Goal: Task Accomplishment & Management: Use online tool/utility

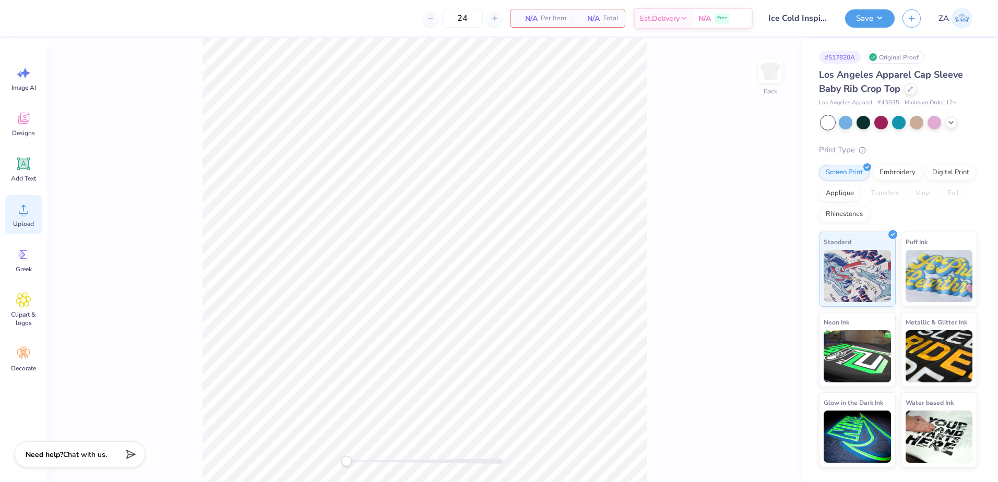
click at [26, 206] on icon at bounding box center [24, 209] width 16 height 16
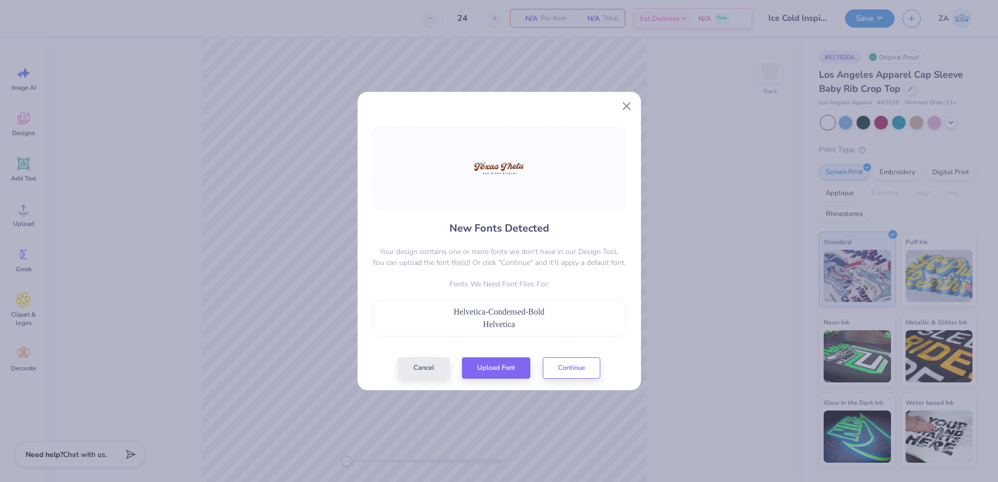
click at [493, 354] on div "New Fonts Detected Your design contains one or more fonts we don't have in our …" at bounding box center [499, 253] width 260 height 252
click at [494, 359] on button "Upload Font" at bounding box center [496, 365] width 68 height 21
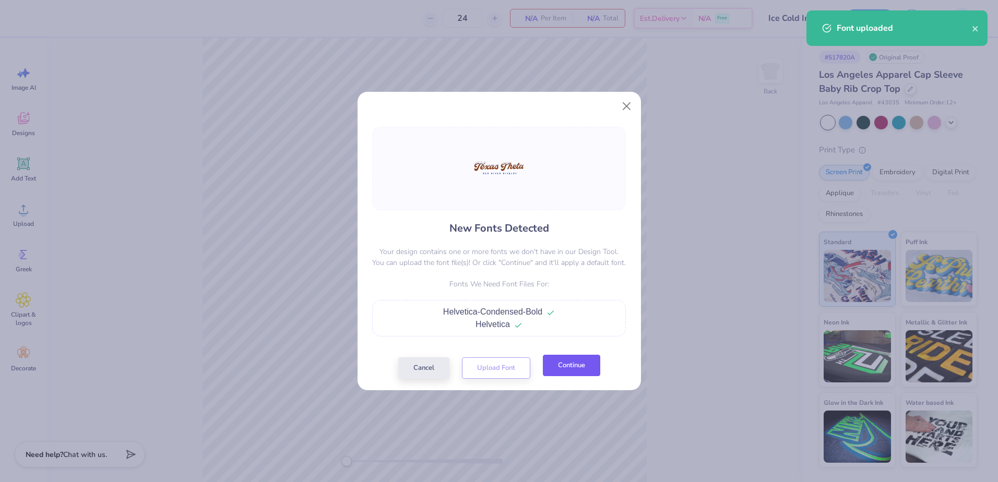
click at [563, 373] on button "Continue" at bounding box center [571, 365] width 57 height 21
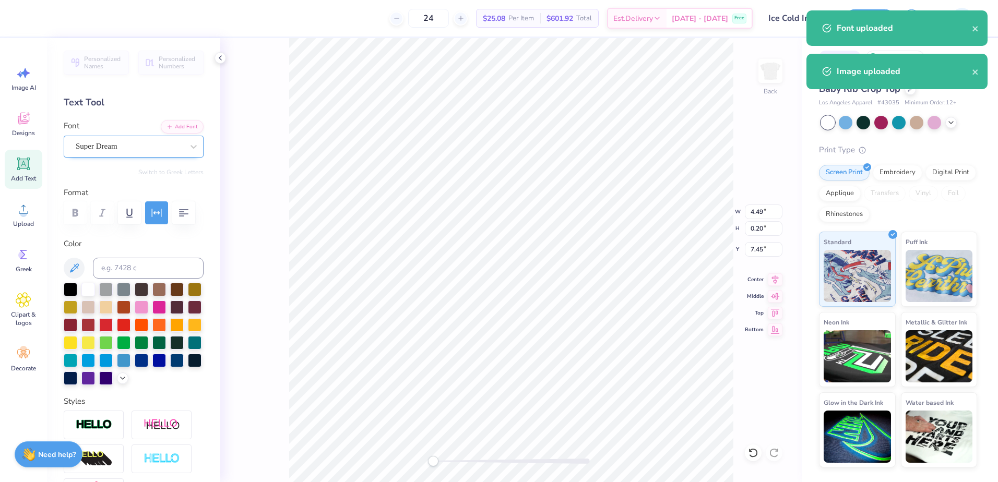
click at [139, 158] on div "Personalized Names Personalized Numbers Text Tool Add Font Font Super Dream Swi…" at bounding box center [133, 260] width 173 height 444
click at [138, 145] on div "Super Dream" at bounding box center [130, 146] width 110 height 16
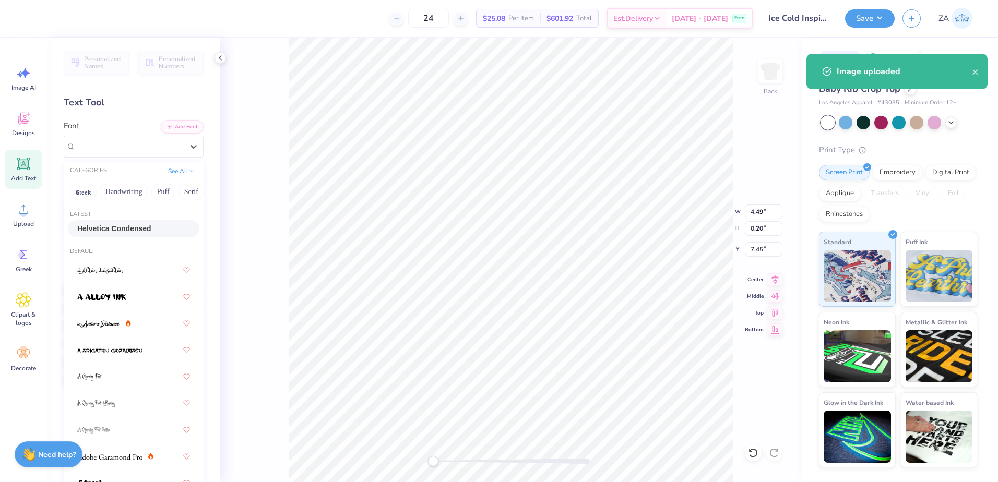
click at [122, 224] on span "Helvetica Condensed" at bounding box center [114, 228] width 74 height 11
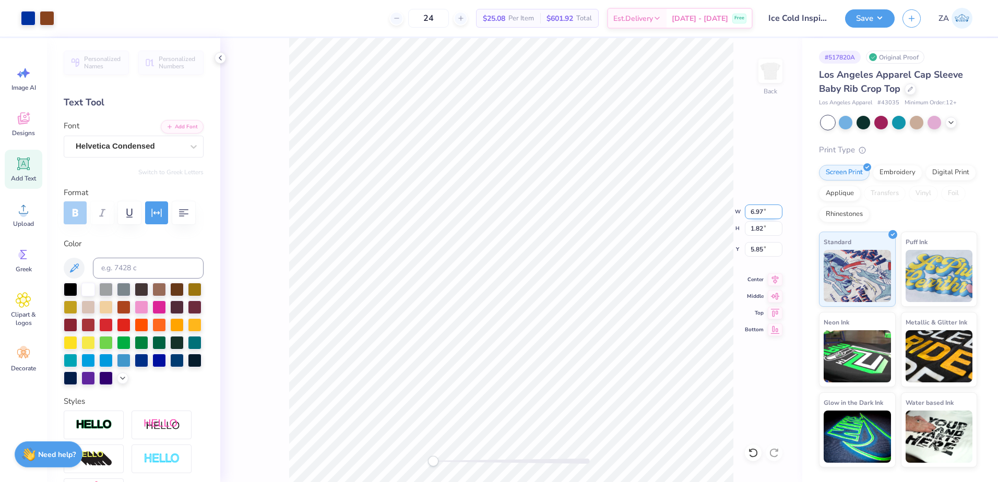
drag, startPoint x: 765, startPoint y: 218, endPoint x: 749, endPoint y: 219, distance: 15.7
click at [749, 219] on input "6.97" at bounding box center [764, 212] width 38 height 15
type input "6.97"
type input "1.83"
drag, startPoint x: 762, startPoint y: 211, endPoint x: 750, endPoint y: 212, distance: 12.1
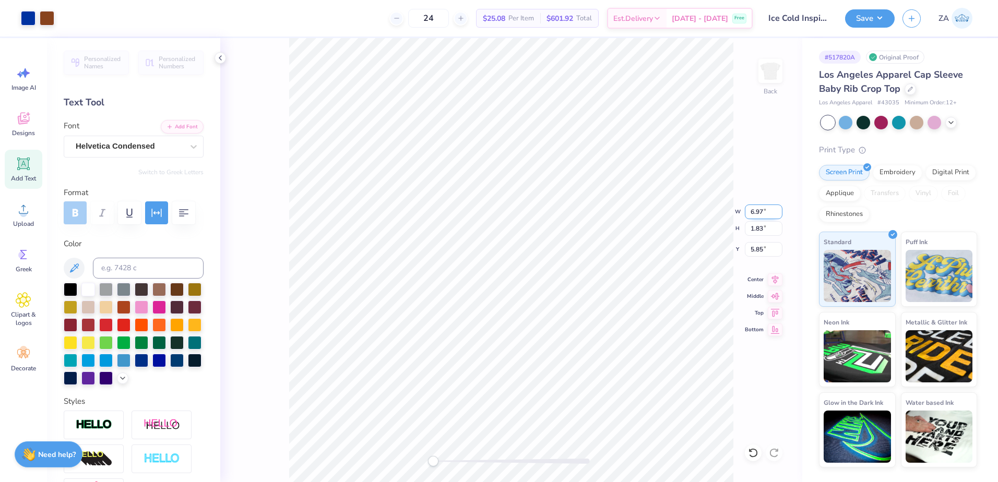
click at [750, 212] on input "6.97" at bounding box center [764, 212] width 38 height 15
type input "6.97"
drag, startPoint x: 772, startPoint y: 254, endPoint x: 741, endPoint y: 254, distance: 31.3
click at [741, 254] on div "Back W 6.97 6.97 " H 1.83 1.83 " Y 5.85 5.85 " Center Middle Top Bottom" at bounding box center [511, 260] width 582 height 444
type input "7.00"
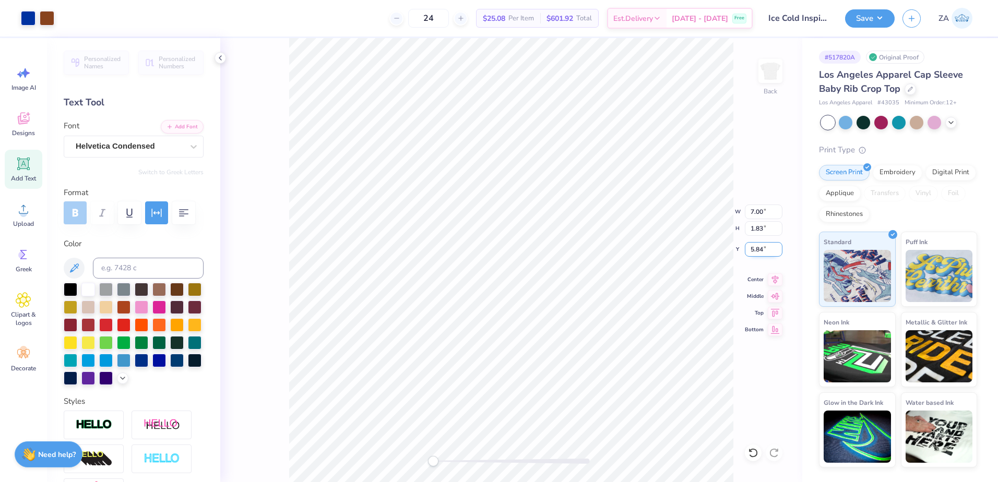
drag, startPoint x: 766, startPoint y: 252, endPoint x: 748, endPoint y: 252, distance: 18.3
click at [748, 252] on input "5.84" at bounding box center [764, 249] width 38 height 15
type input "2.00"
click at [762, 247] on input "2.08" at bounding box center [764, 249] width 38 height 15
type input "2.00"
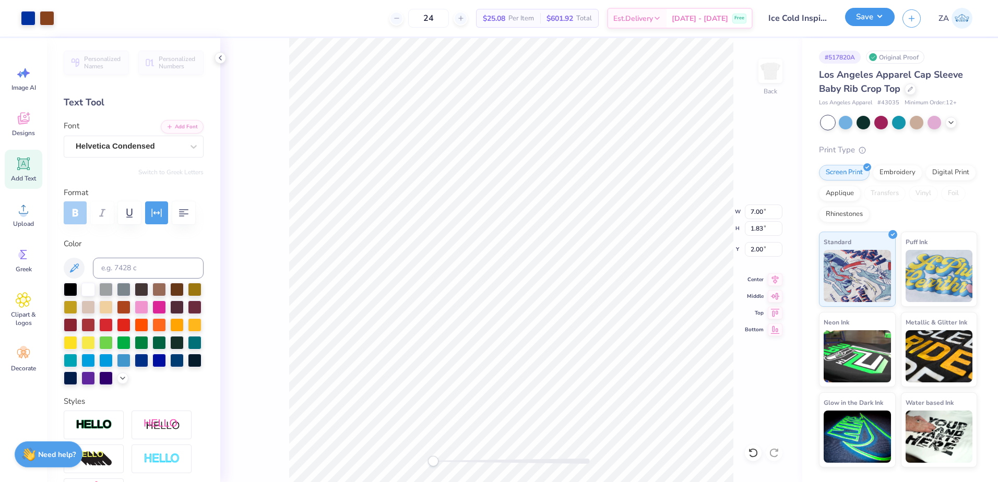
click at [854, 20] on button "Save" at bounding box center [870, 17] width 50 height 18
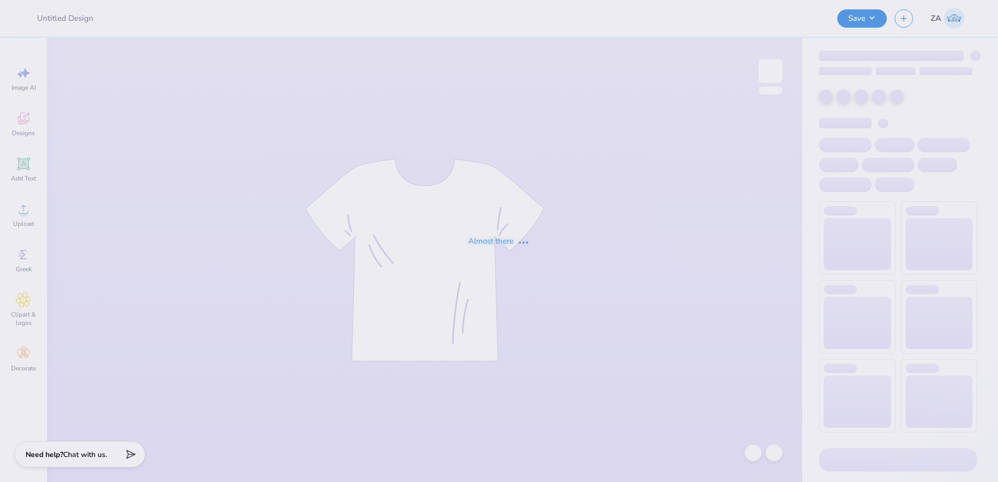
type input "Ice Cold Inspired Tee"
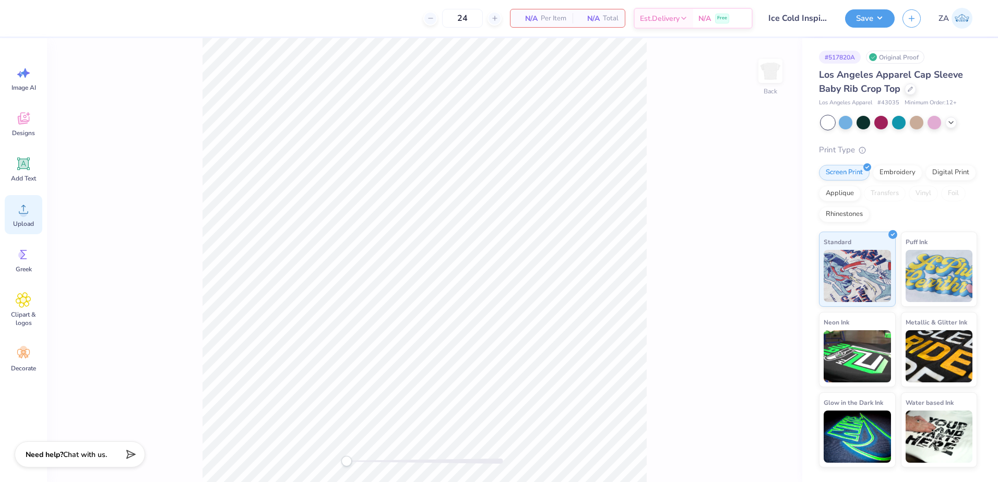
click at [23, 200] on div "Upload" at bounding box center [24, 214] width 38 height 39
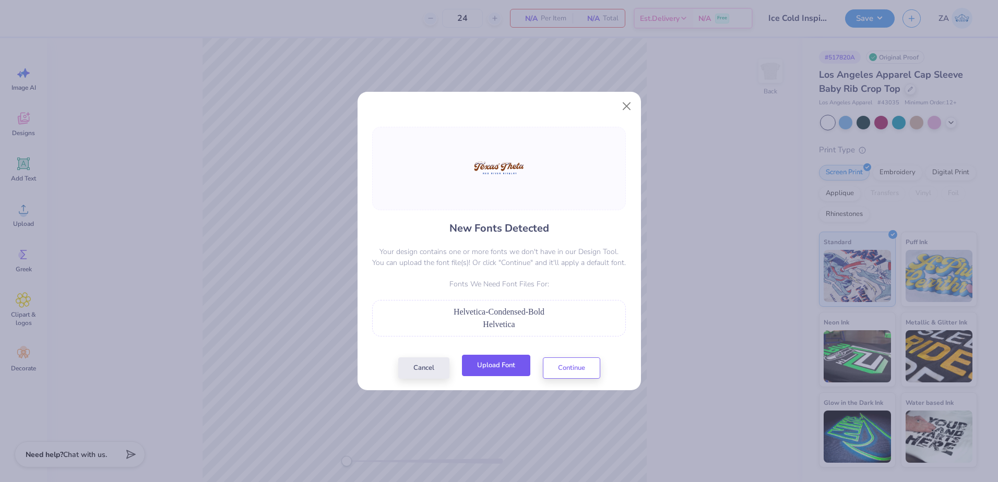
click at [484, 369] on button "Upload Font" at bounding box center [496, 365] width 68 height 21
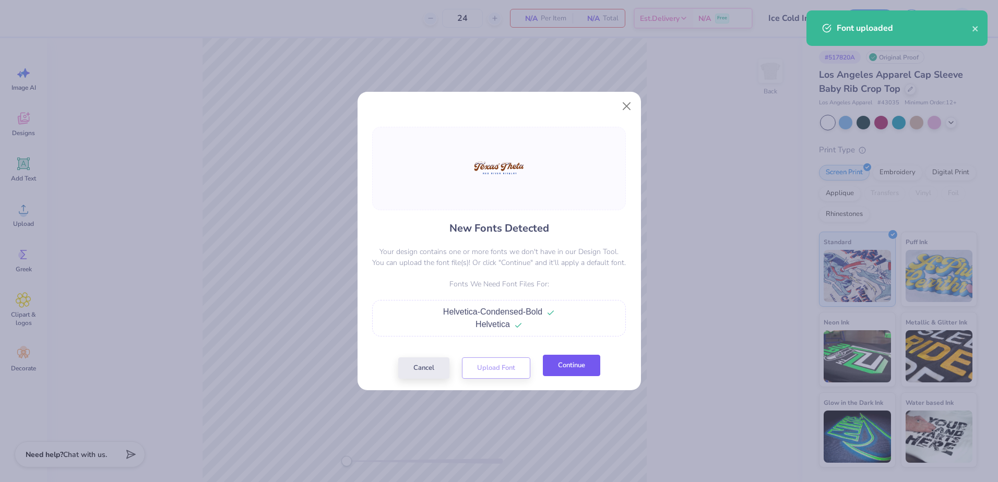
click at [588, 365] on button "Continue" at bounding box center [571, 365] width 57 height 21
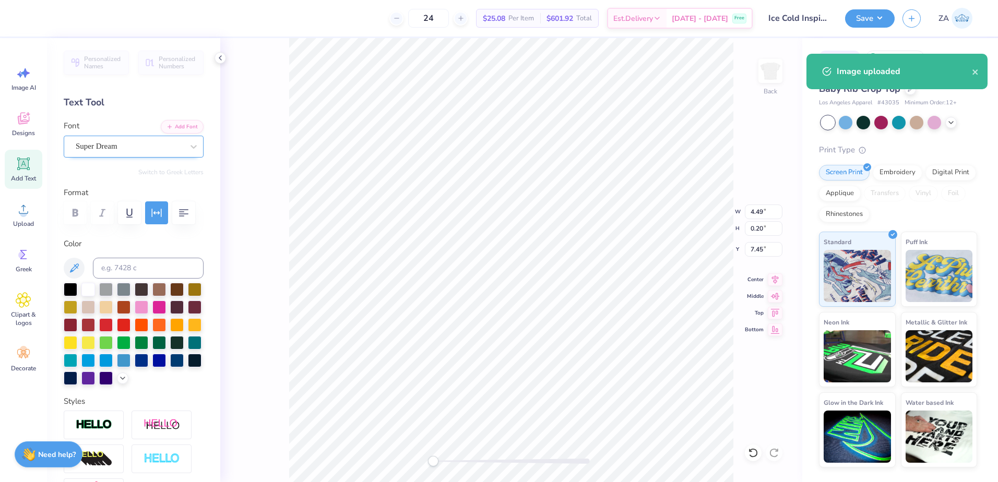
click at [155, 149] on div "Super Dream" at bounding box center [130, 146] width 110 height 16
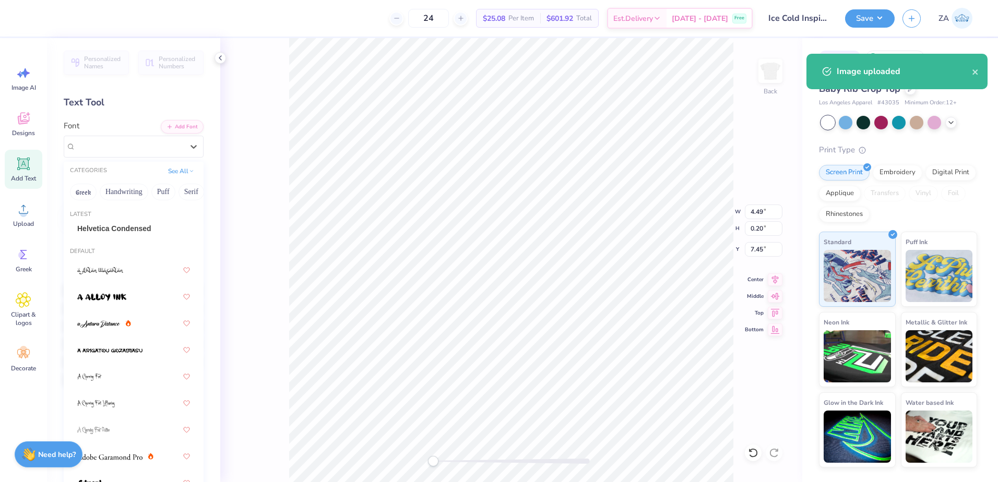
click at [140, 225] on div "Helvetica Condensed" at bounding box center [133, 228] width 113 height 11
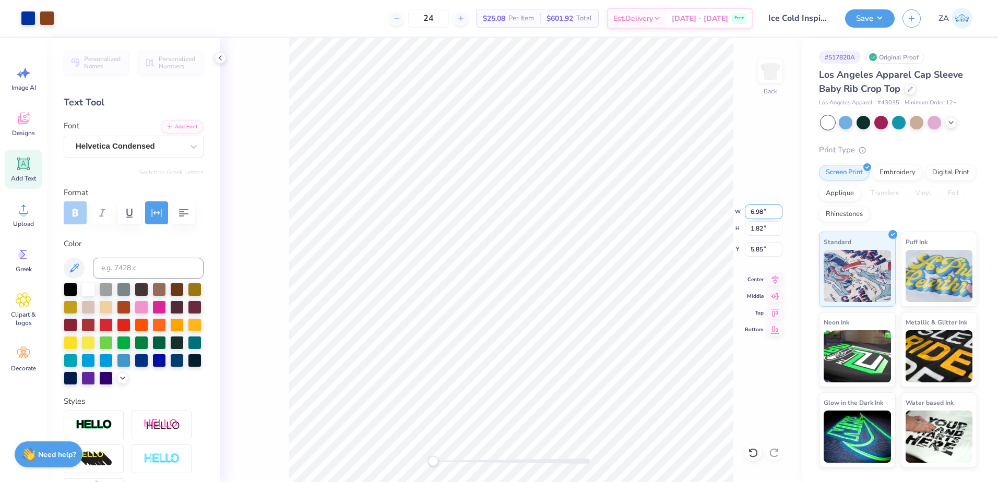
click at [779, 208] on input "6.98" at bounding box center [764, 212] width 38 height 15
click at [779, 208] on input "6.99" at bounding box center [764, 212] width 38 height 15
click at [779, 208] on input "7" at bounding box center [764, 212] width 38 height 15
click at [763, 249] on input "5.85" at bounding box center [764, 249] width 38 height 15
type input "6.97"
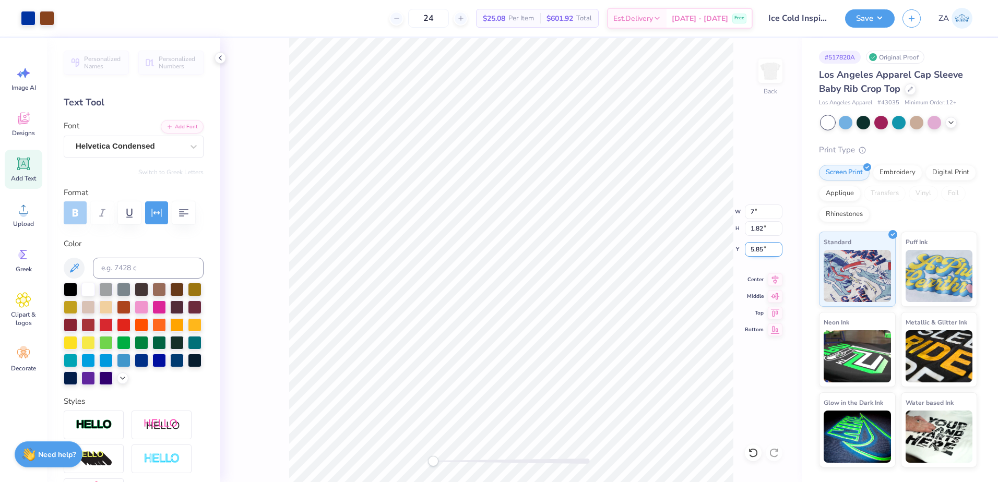
type input "1.83"
drag, startPoint x: 766, startPoint y: 249, endPoint x: 747, endPoint y: 251, distance: 18.9
click at [747, 251] on input "5.85" at bounding box center [764, 249] width 38 height 15
type input "2.00"
type input "2.09"
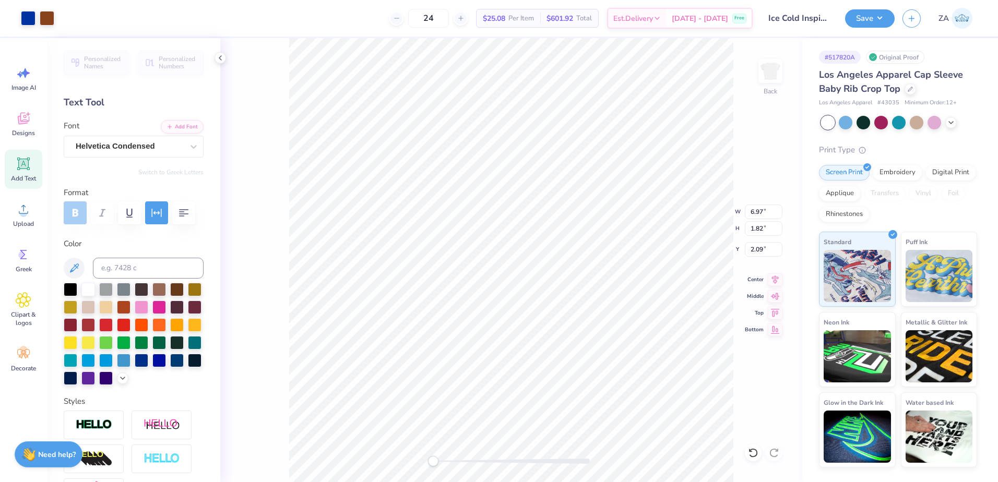
type input "1.82"
drag, startPoint x: 436, startPoint y: 462, endPoint x: 453, endPoint y: 456, distance: 18.2
click at [451, 458] on div "Accessibility label" at bounding box center [445, 461] width 10 height 10
drag, startPoint x: 765, startPoint y: 249, endPoint x: 754, endPoint y: 249, distance: 11.5
click at [754, 249] on input "2.09" at bounding box center [764, 249] width 38 height 15
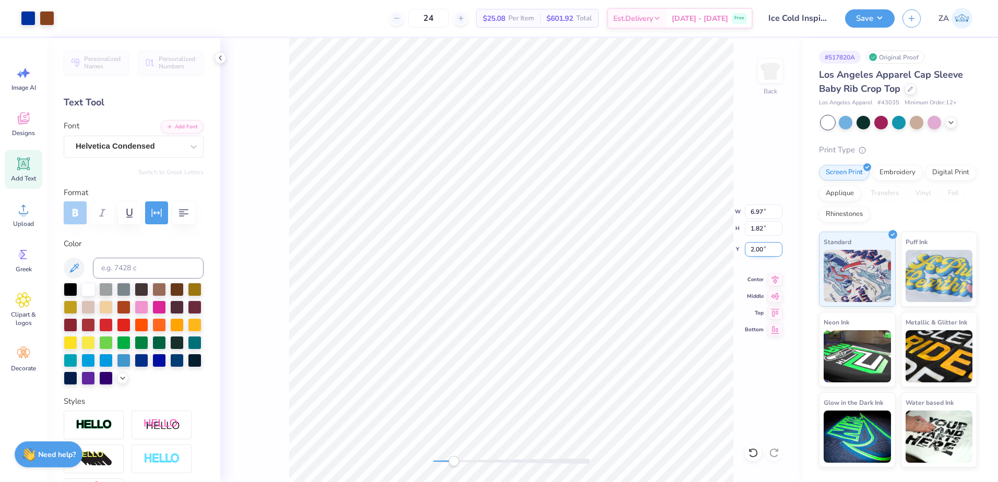
type input "2.00"
click at [422, 461] on div "Back" at bounding box center [511, 260] width 582 height 444
click at [857, 17] on button "Save" at bounding box center [870, 17] width 50 height 18
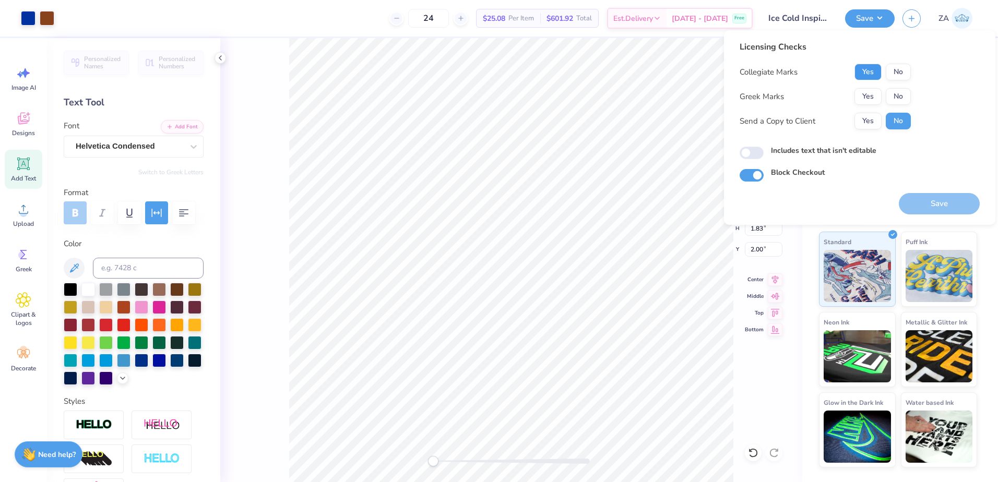
click at [856, 69] on button "Yes" at bounding box center [867, 72] width 27 height 17
click at [864, 91] on button "Yes" at bounding box center [867, 96] width 27 height 17
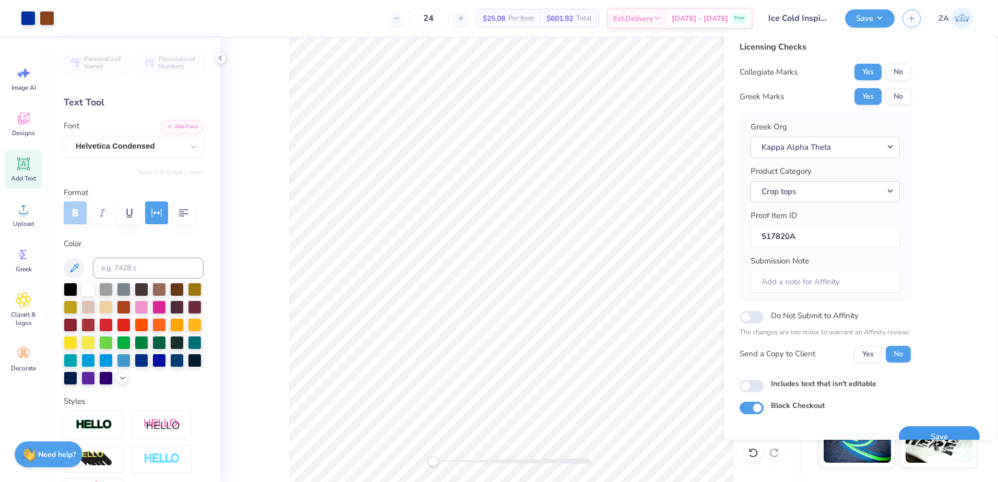
click at [914, 433] on button "Save" at bounding box center [939, 436] width 81 height 21
